Goal: Share content

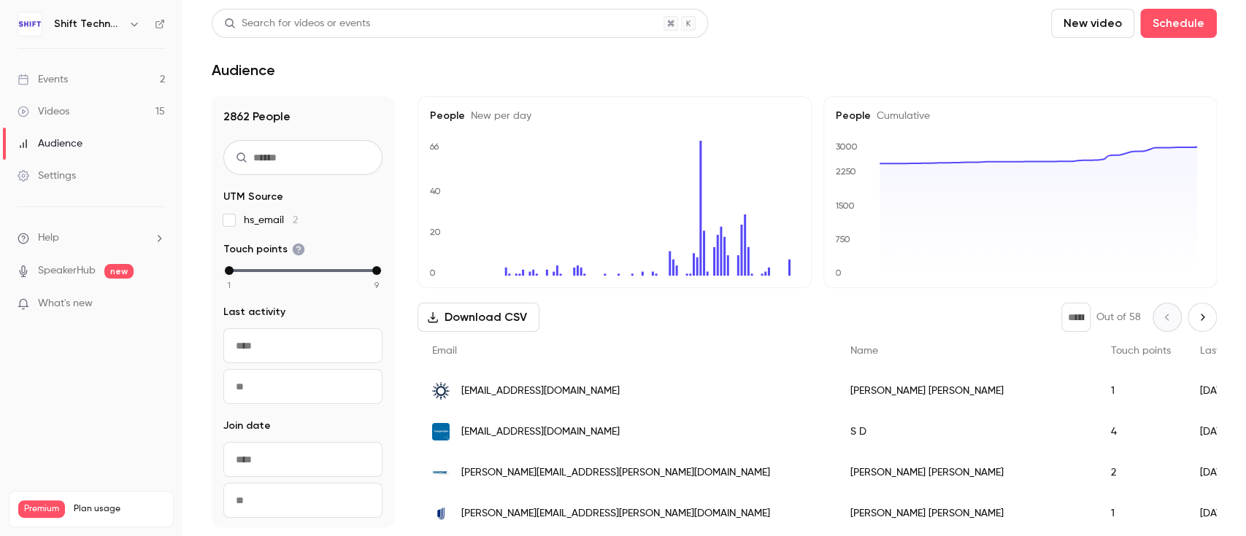
click at [25, 79] on icon at bounding box center [24, 80] width 12 height 12
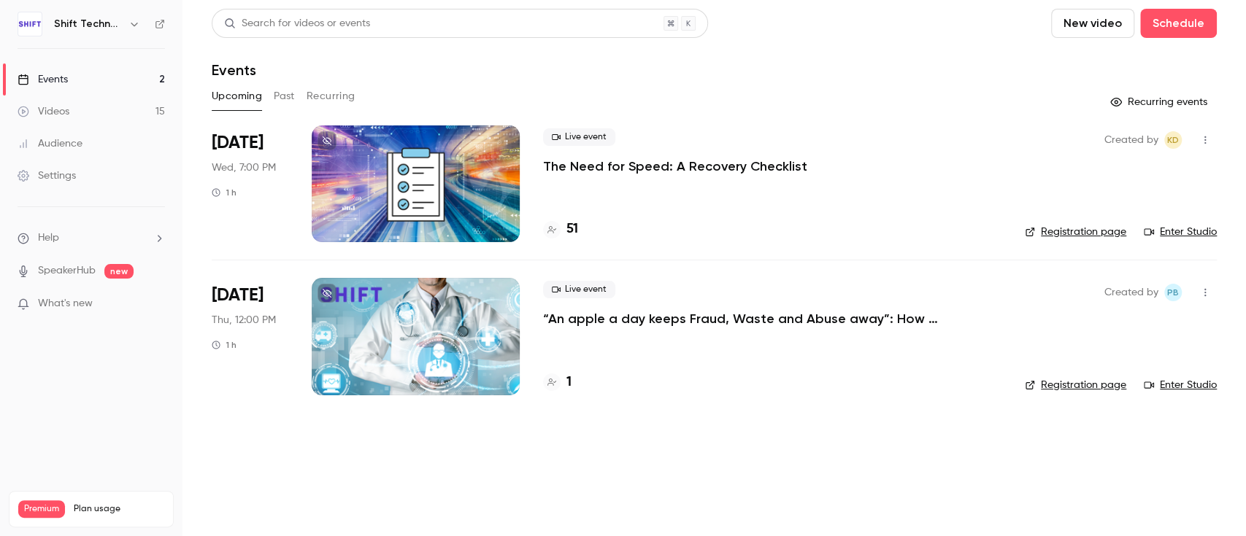
click at [1200, 293] on icon "button" at bounding box center [1205, 292] width 12 height 10
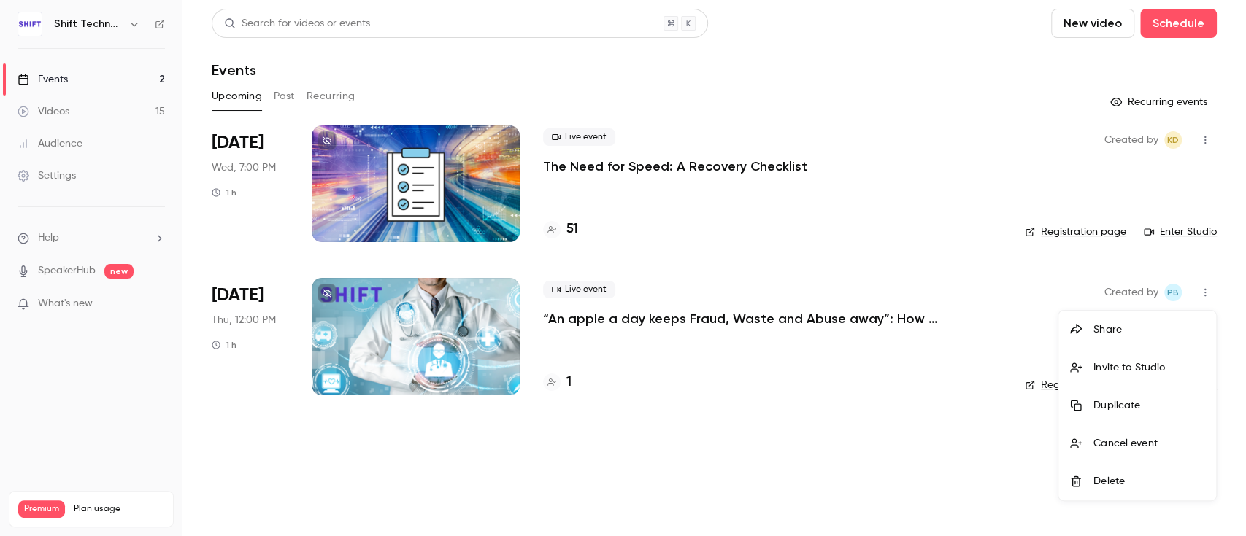
click at [496, 328] on div at bounding box center [623, 268] width 1246 height 536
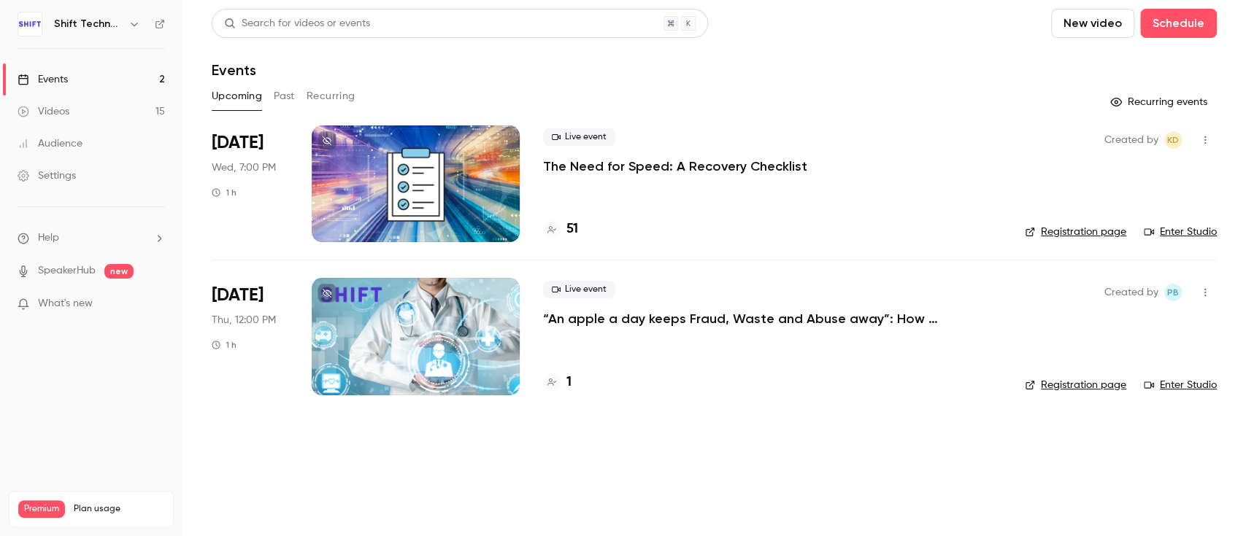
click at [580, 312] on p "“An apple a day keeps Fraud, Waste and Abuse away”: How advanced technologies p…" at bounding box center [762, 319] width 438 height 18
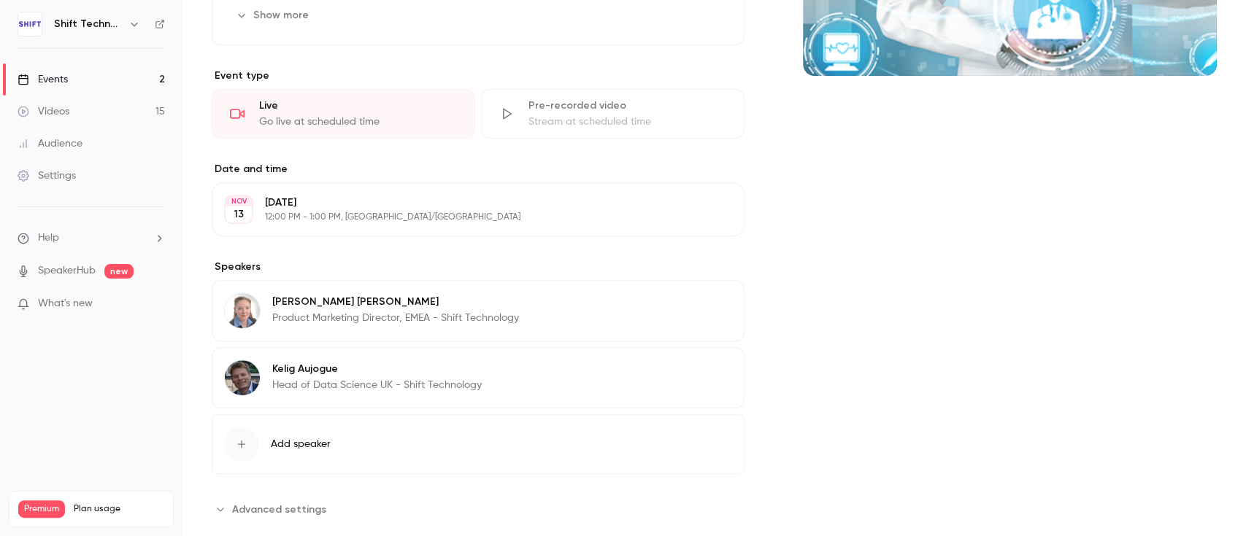
scroll to position [333, 0]
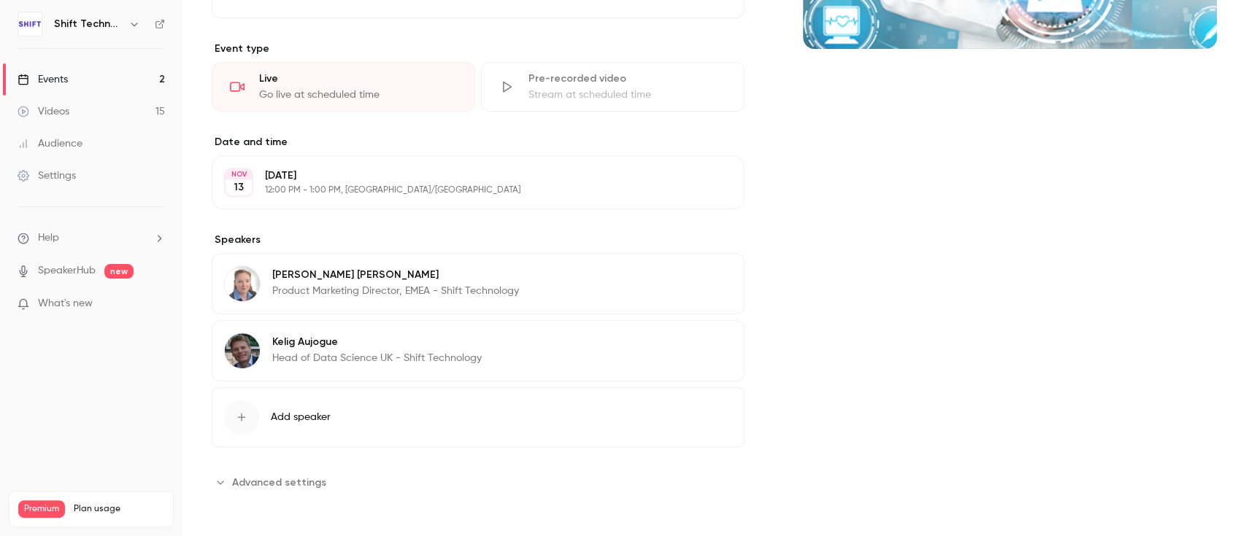
click at [307, 494] on div "About “An apple a day keeps Fraud, Waste and Abuse away”: How advanced technolo…" at bounding box center [714, 163] width 1005 height 731
click at [306, 486] on span "Advanced settings" at bounding box center [279, 482] width 94 height 15
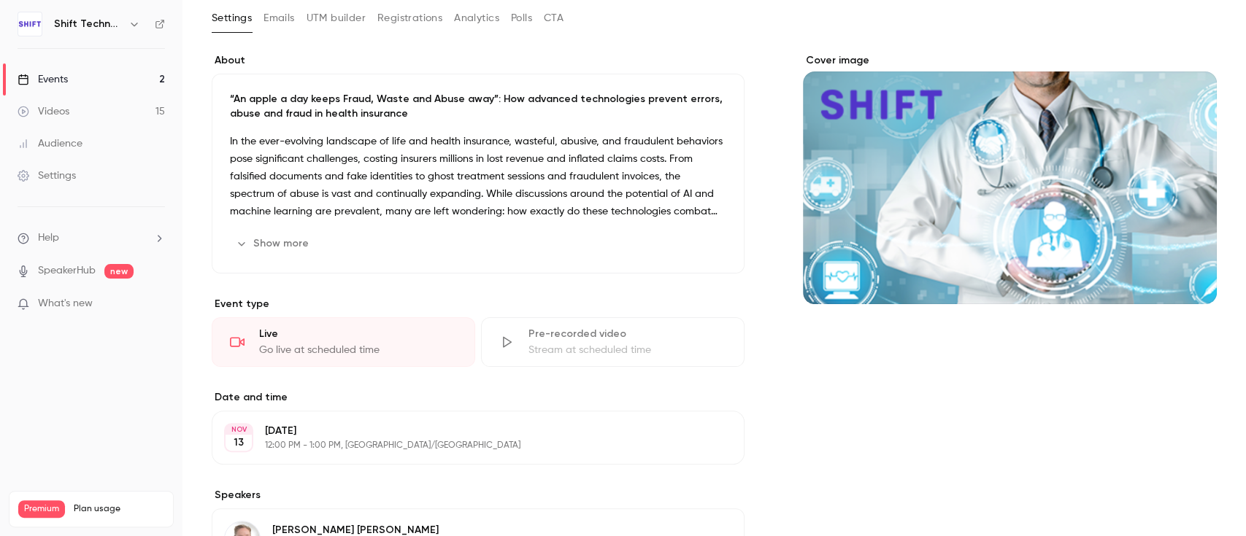
scroll to position [0, 0]
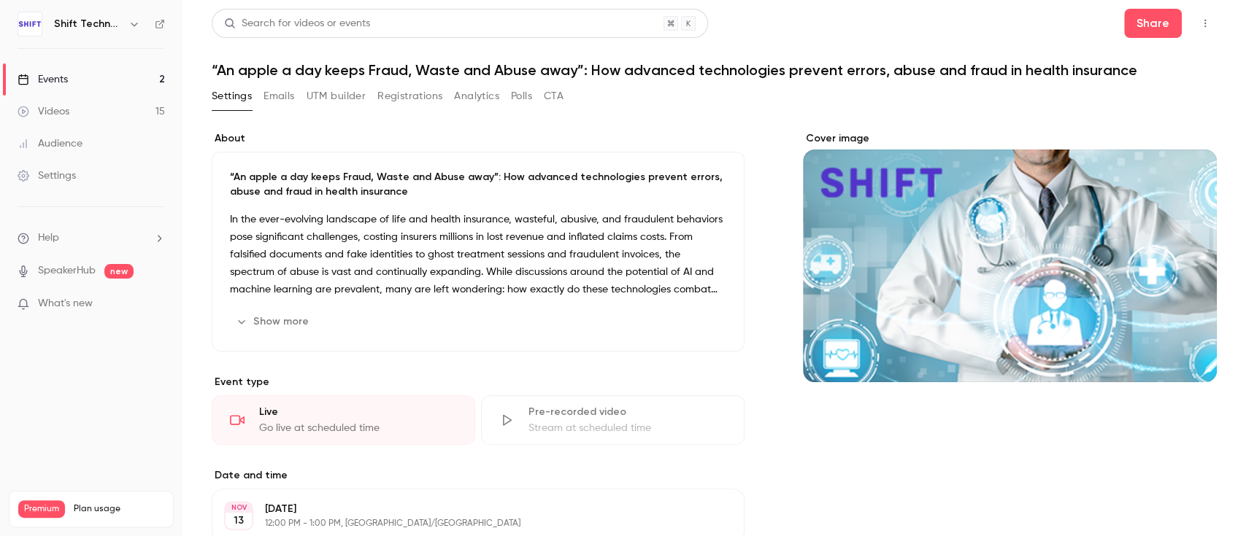
click at [1204, 23] on icon "button" at bounding box center [1204, 24] width 1 height 8
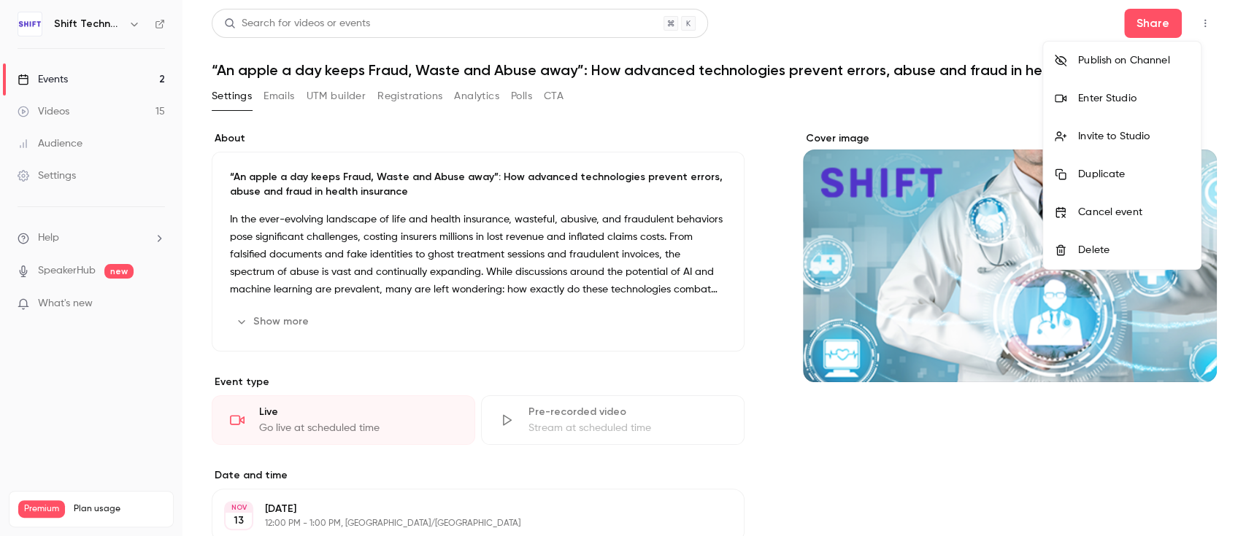
click at [1131, 133] on div "Invite to Studio" at bounding box center [1133, 136] width 111 height 15
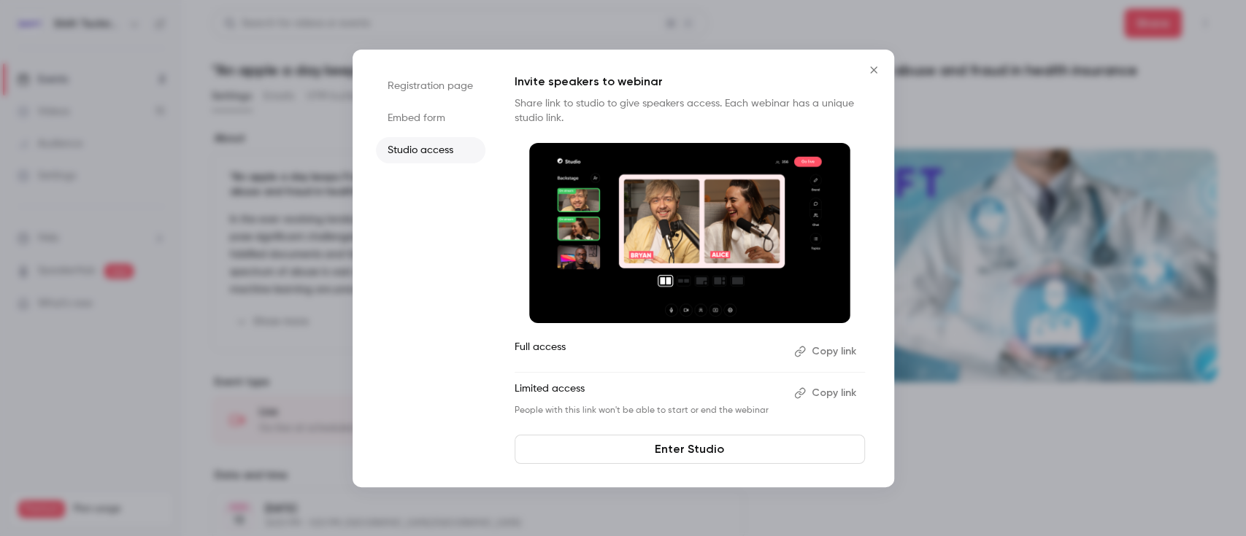
click at [819, 393] on button "Copy link" at bounding box center [826, 393] width 77 height 23
click at [873, 69] on icon "Close" at bounding box center [873, 69] width 7 height 7
